Goal: Task Accomplishment & Management: Complete application form

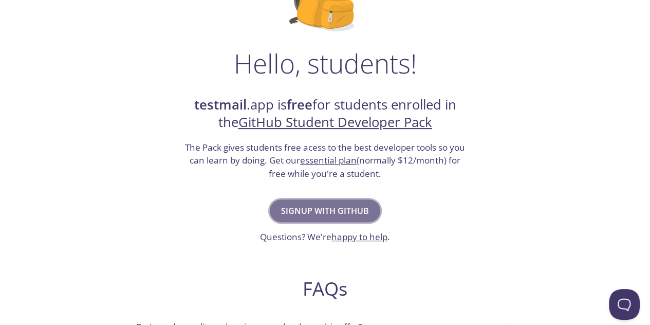
click at [340, 201] on button "Signup with GitHub" at bounding box center [325, 210] width 110 height 23
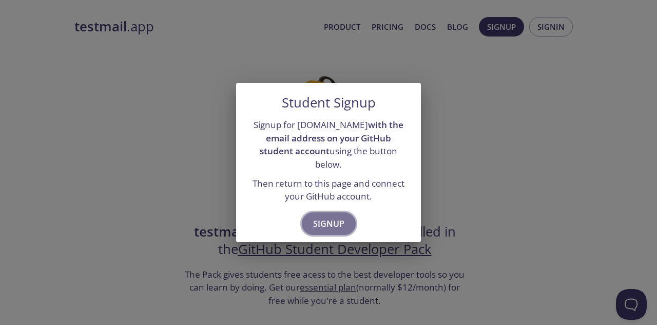
click at [334, 222] on span "Signup" at bounding box center [328, 223] width 31 height 14
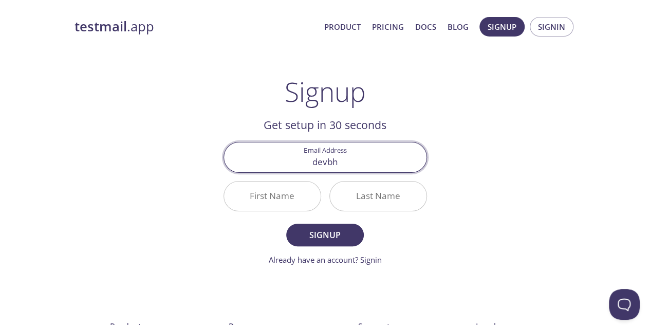
type input "[EMAIL_ADDRESS][DOMAIN_NAME]"
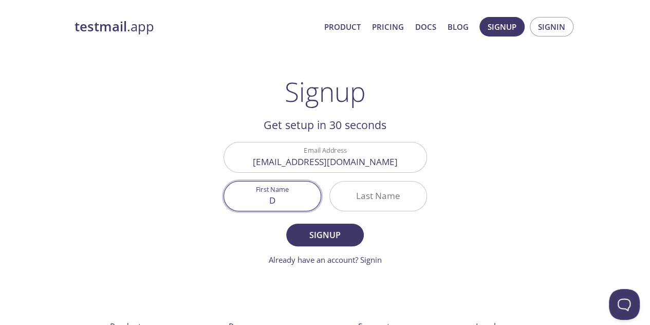
click at [273, 188] on input "D" at bounding box center [272, 195] width 97 height 29
type input "Dev"
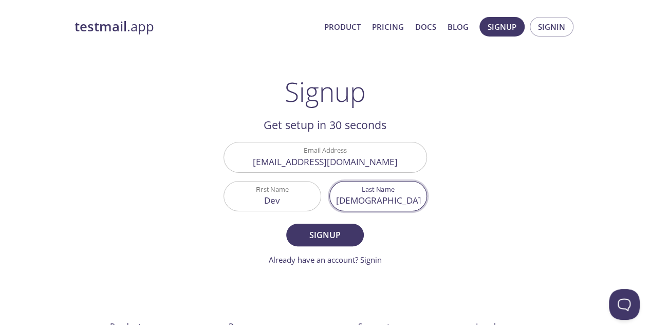
type input "[DEMOGRAPHIC_DATA]"
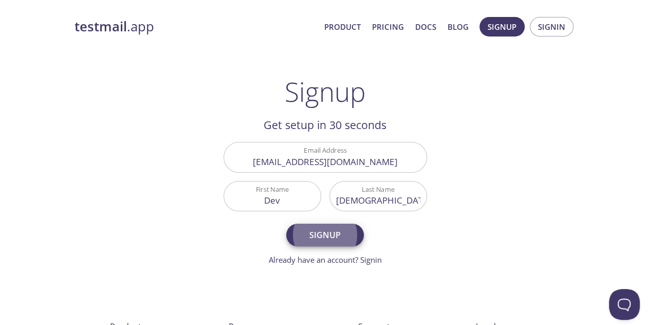
click at [286, 223] on button "Signup" at bounding box center [324, 234] width 77 height 23
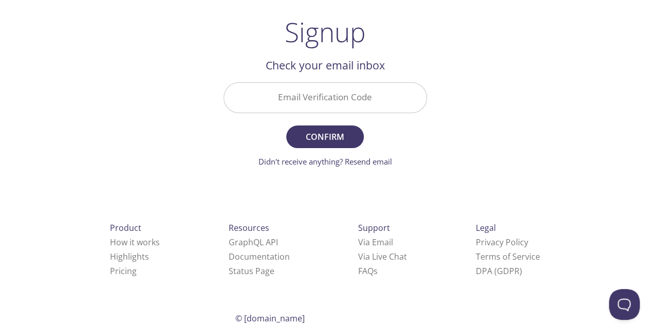
scroll to position [41, 0]
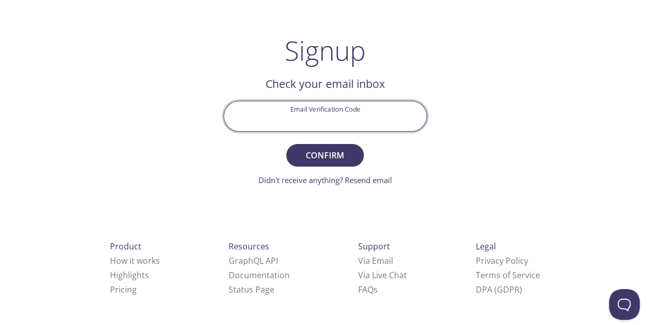
click at [345, 112] on input "Email Verification Code" at bounding box center [325, 115] width 202 height 29
paste input "7TFD78M"
type input "7TFD78M"
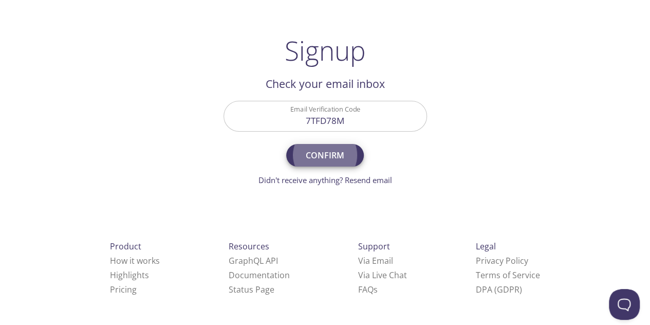
click at [286, 144] on button "Confirm" at bounding box center [324, 155] width 77 height 23
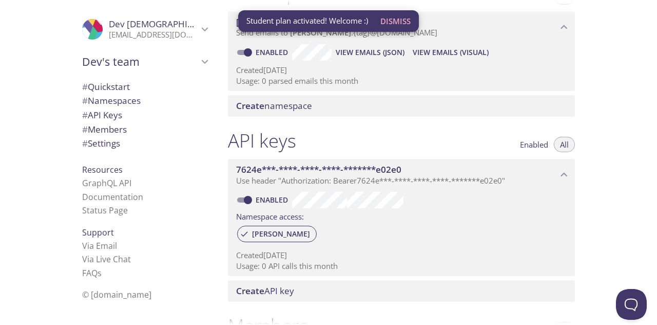
scroll to position [162, 0]
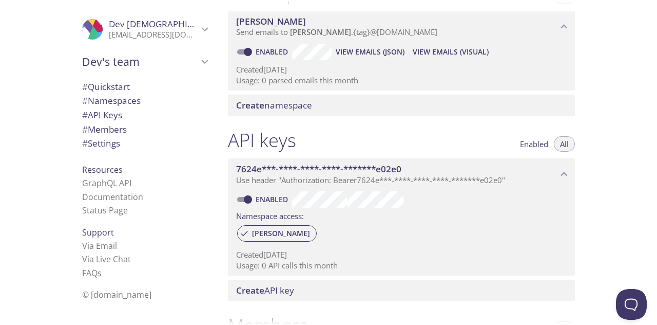
click at [454, 223] on div "[PERSON_NAME]" at bounding box center [401, 234] width 331 height 22
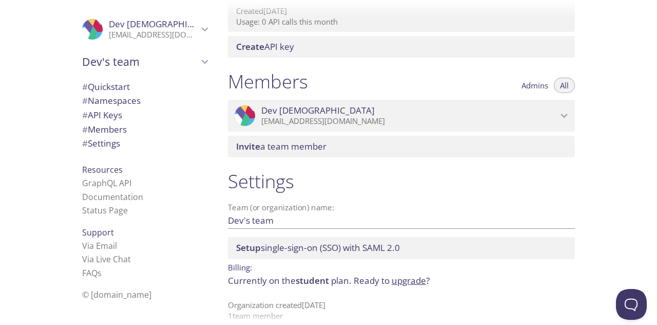
scroll to position [0, 0]
